Goal: Task Accomplishment & Management: Use online tool/utility

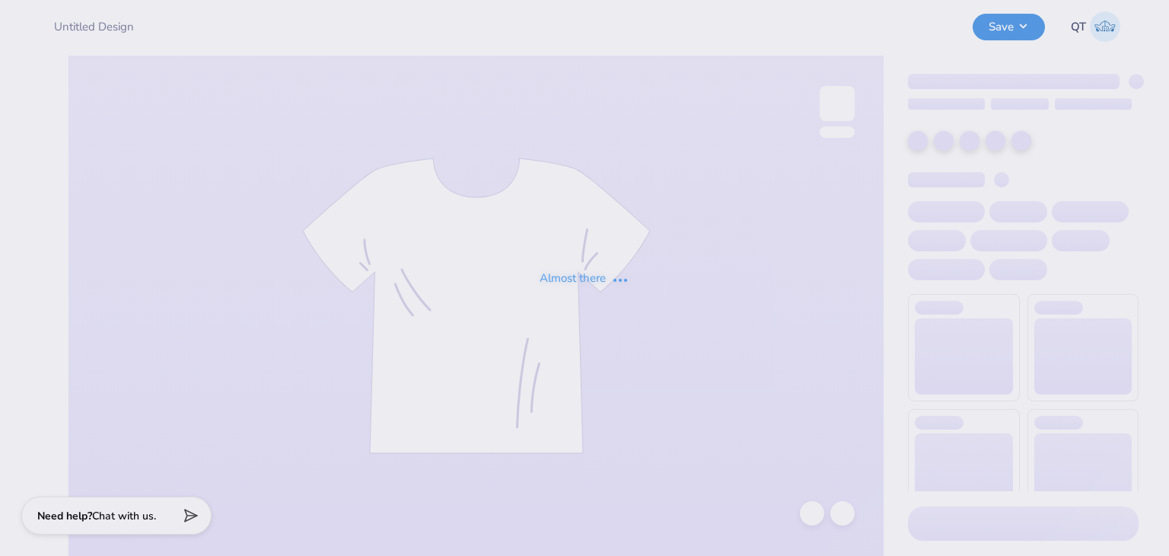
type input "MTO Proofs"
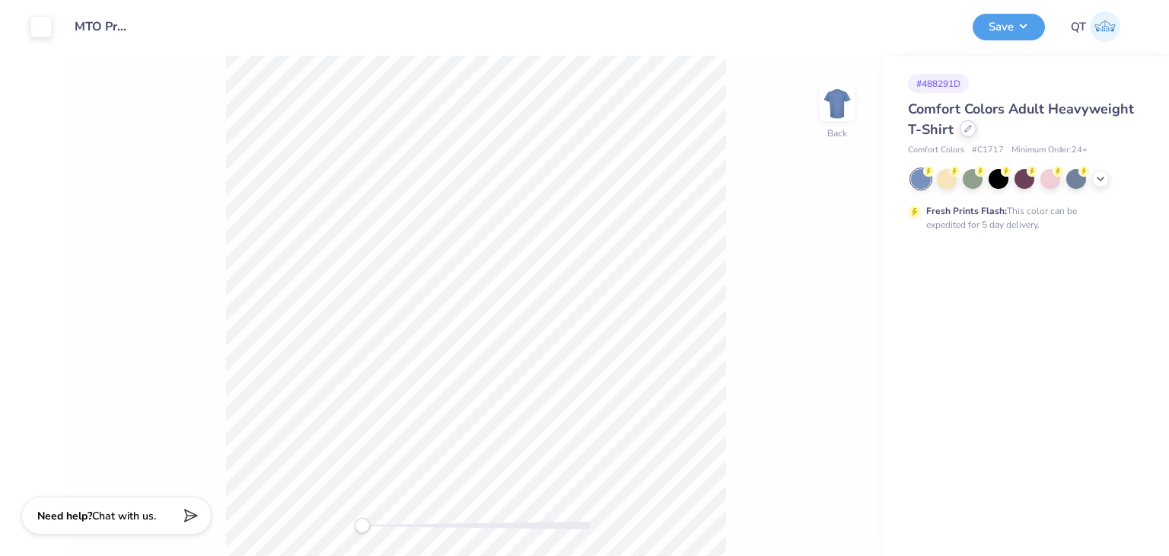
click at [965, 122] on div at bounding box center [968, 128] width 17 height 17
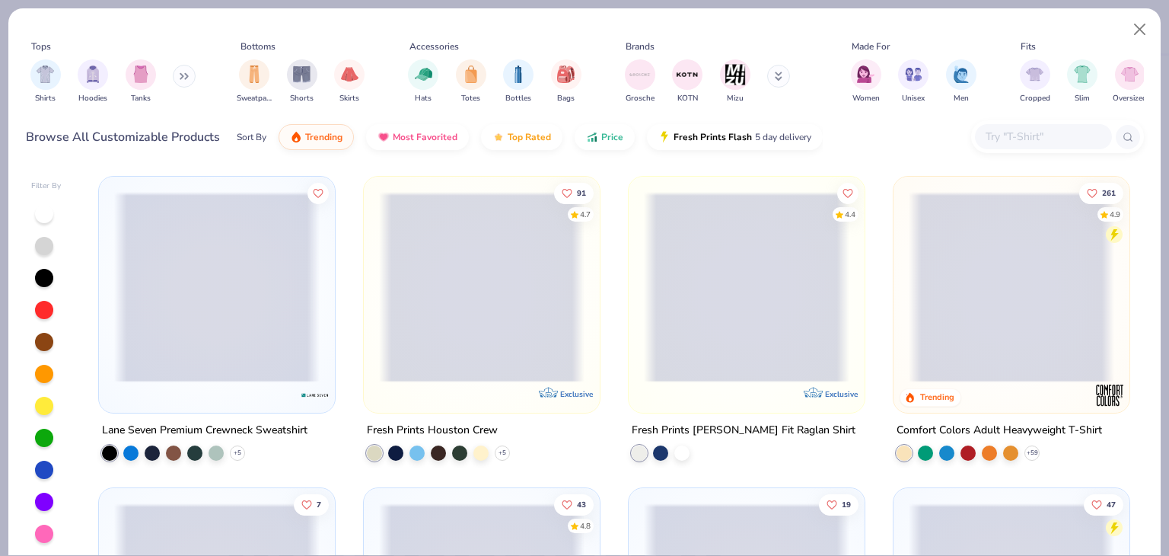
click at [704, 273] on span at bounding box center [747, 287] width 206 height 190
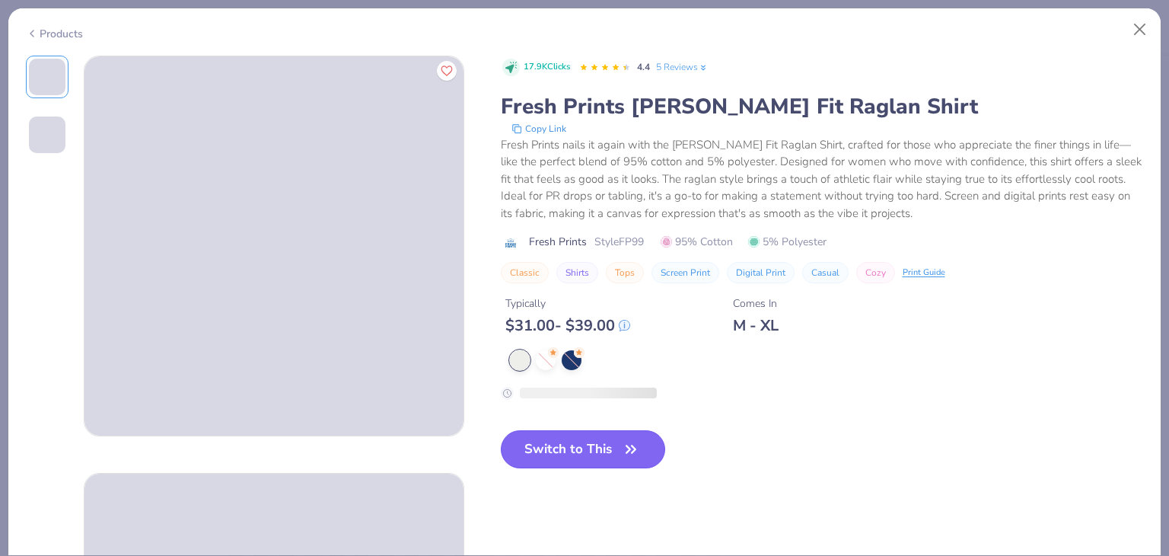
click at [570, 437] on button "Switch to This" at bounding box center [583, 449] width 165 height 38
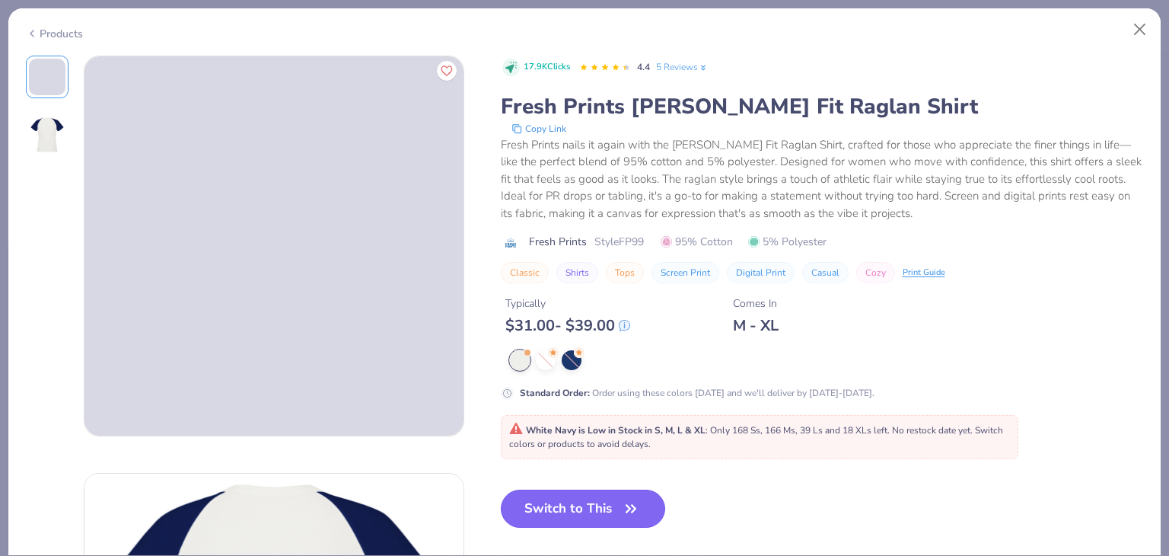
click at [564, 492] on button "Switch to This" at bounding box center [583, 509] width 165 height 38
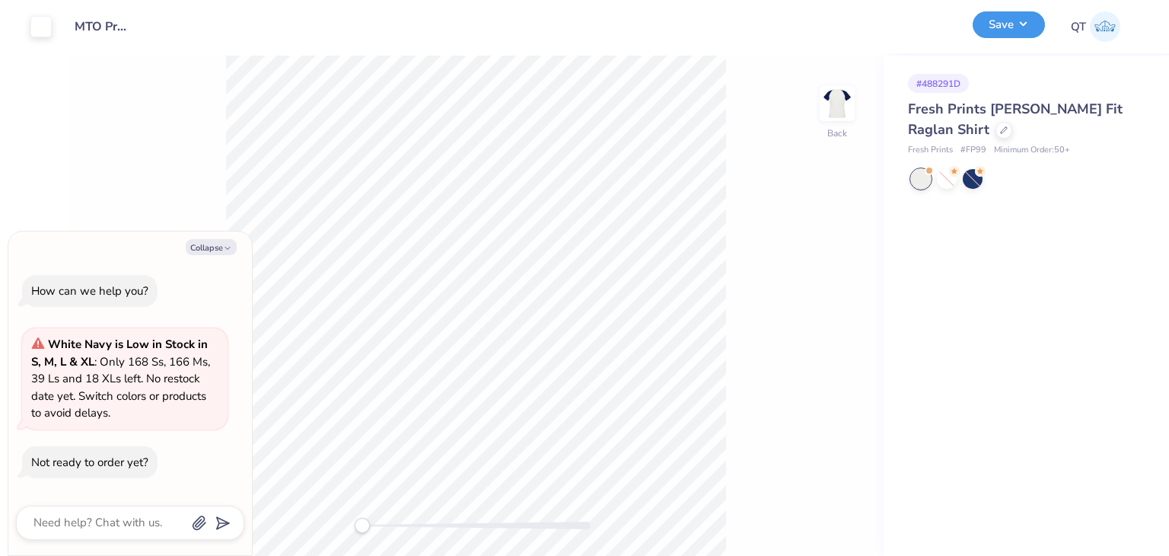
click at [1022, 18] on button "Save" at bounding box center [1009, 24] width 72 height 27
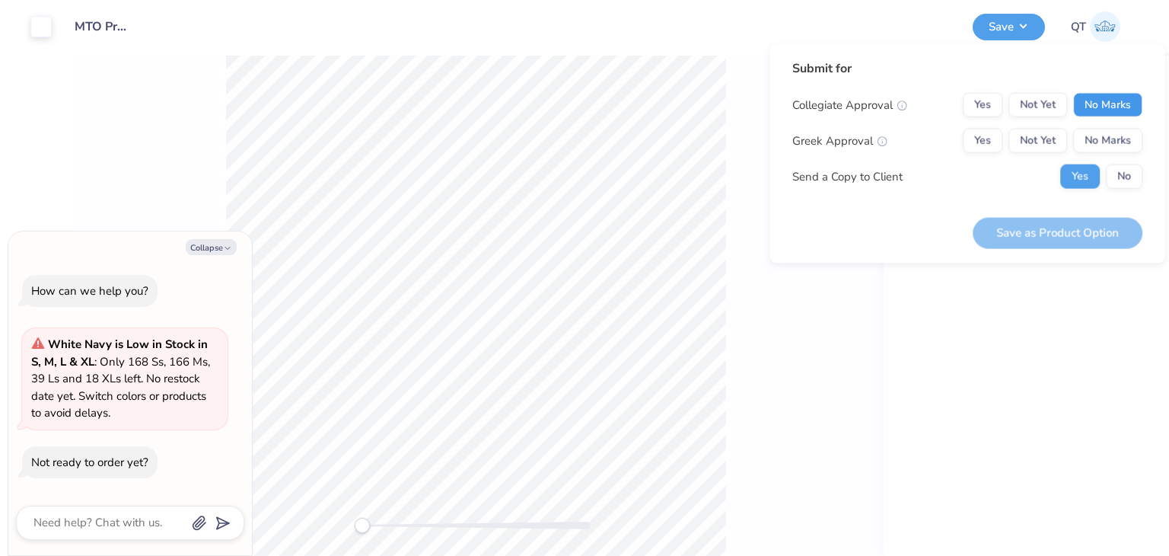
click at [1103, 112] on button "No Marks" at bounding box center [1107, 105] width 69 height 24
click at [1099, 137] on button "No Marks" at bounding box center [1107, 141] width 69 height 24
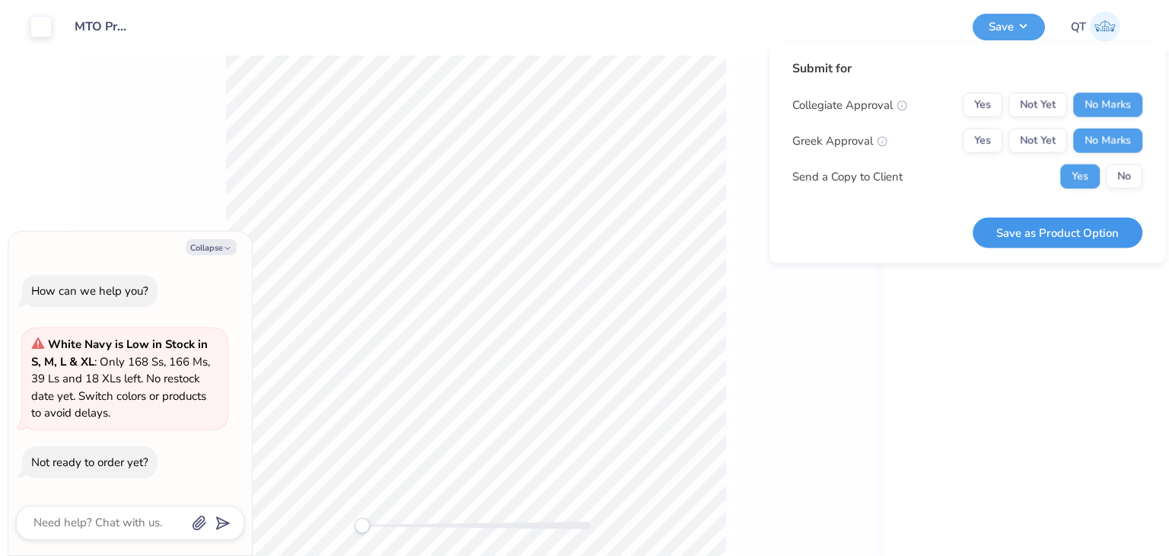
click at [1049, 232] on button "Save as Product Option" at bounding box center [1058, 232] width 170 height 31
type textarea "x"
